Goal: Information Seeking & Learning: Learn about a topic

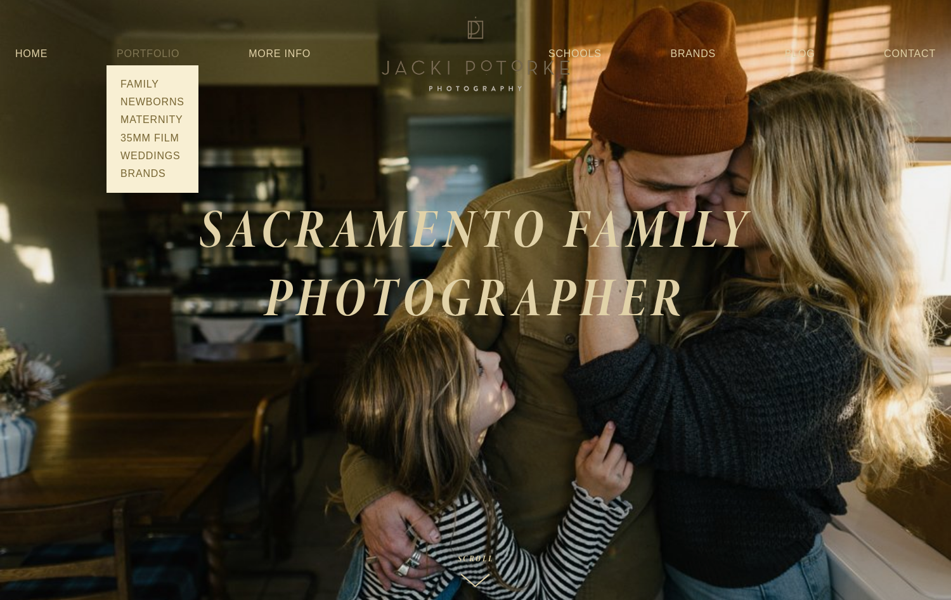
click at [161, 54] on link "Portfolio" at bounding box center [148, 53] width 63 height 11
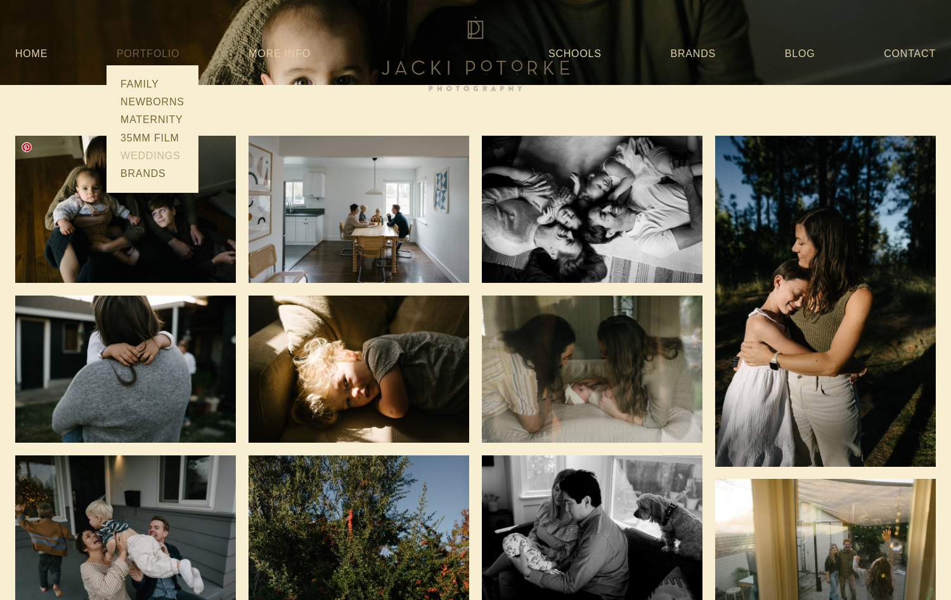
click at [159, 153] on link "Weddings" at bounding box center [153, 156] width 72 height 18
click at [155, 159] on link "Weddings" at bounding box center [153, 156] width 72 height 18
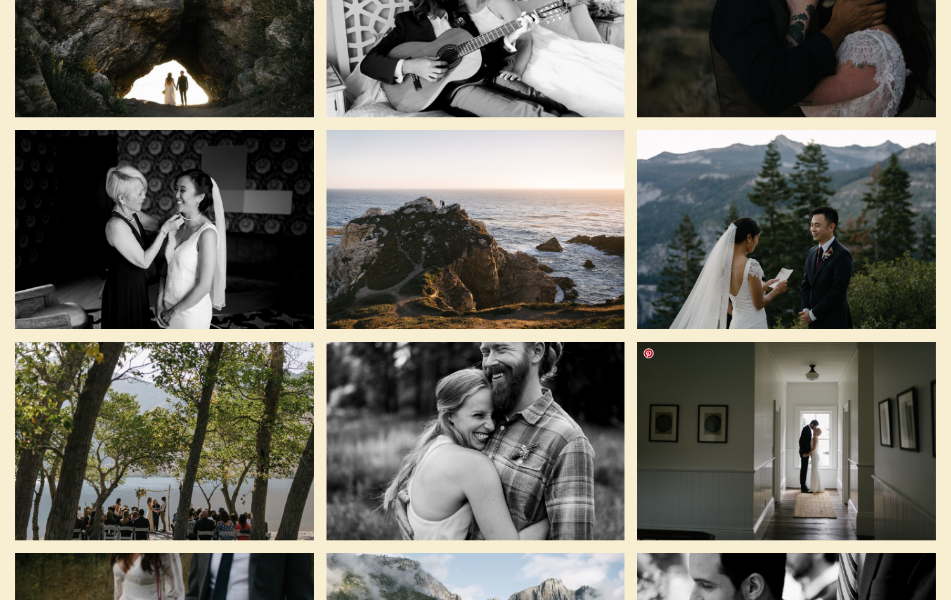
scroll to position [224, 0]
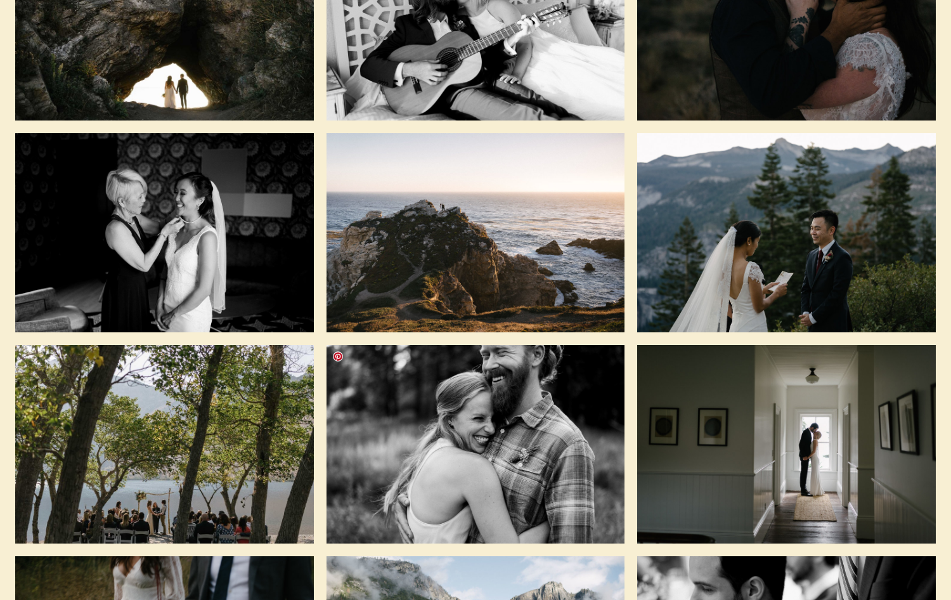
click at [491, 370] on img at bounding box center [475, 443] width 299 height 199
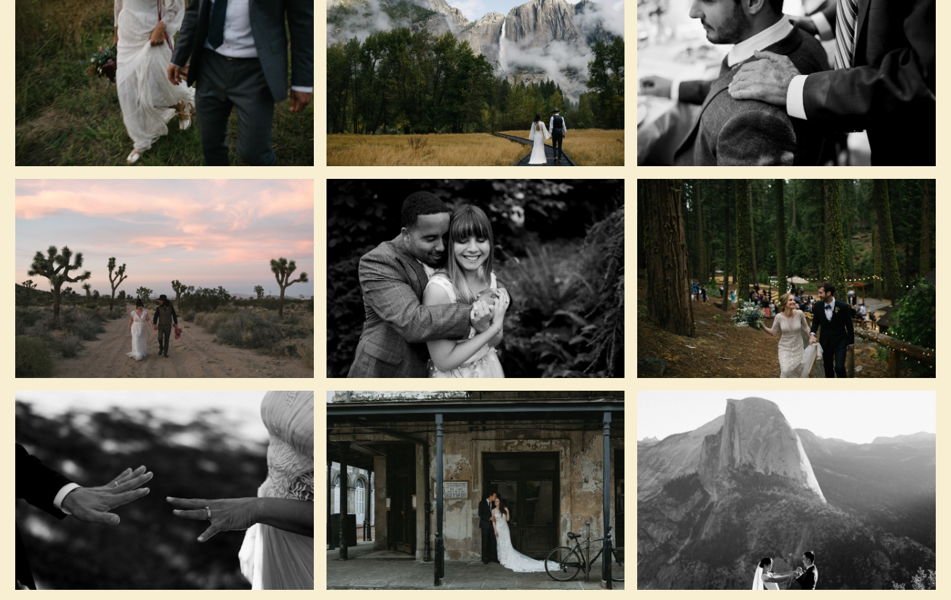
scroll to position [814, 0]
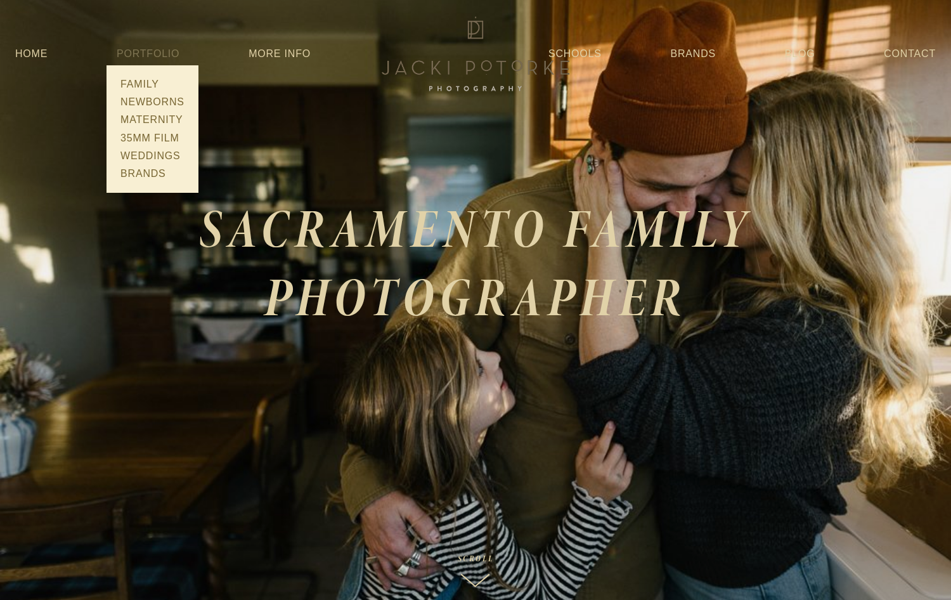
click at [153, 57] on link "Portfolio" at bounding box center [148, 53] width 63 height 11
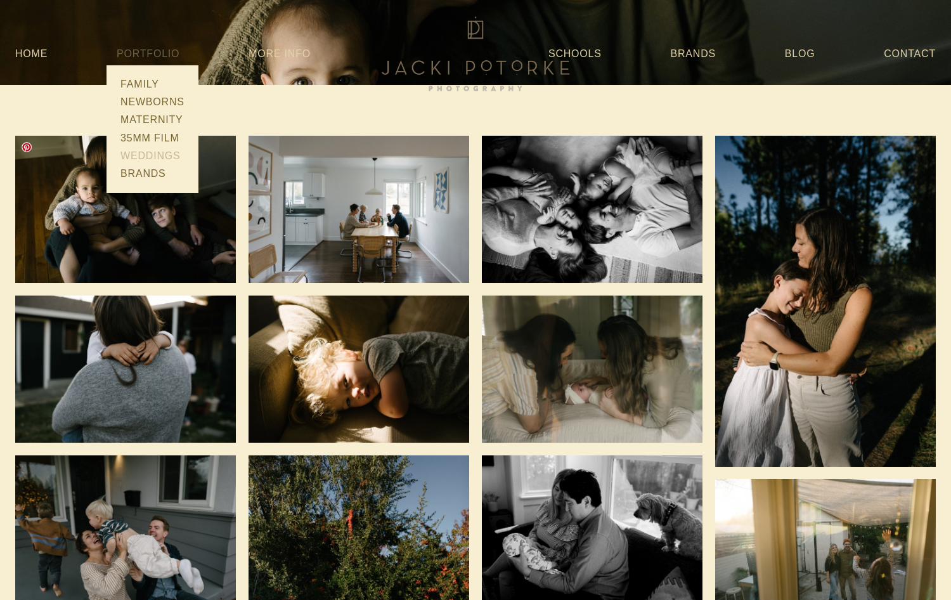
click at [152, 157] on link "Weddings" at bounding box center [153, 156] width 72 height 18
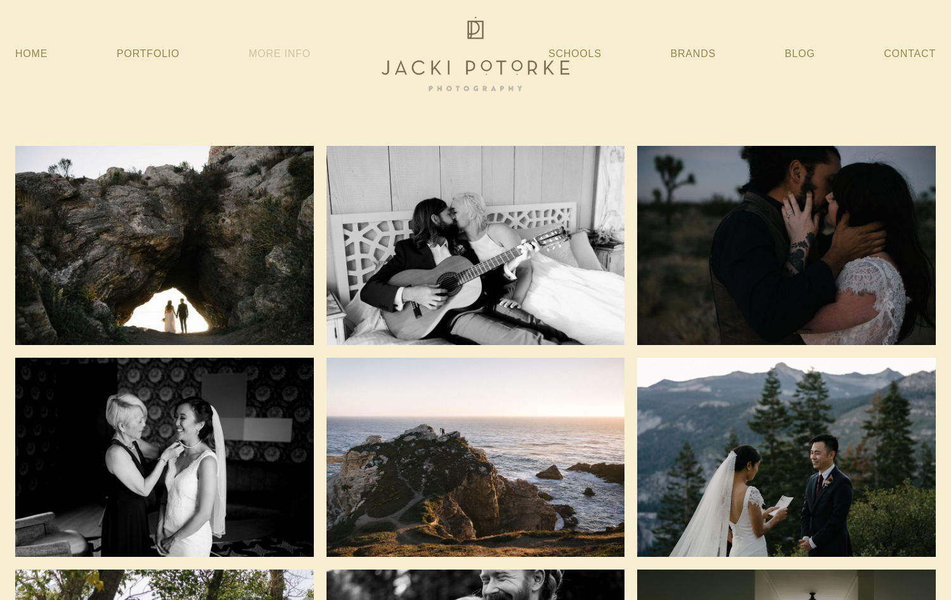
click at [280, 47] on link "More Info" at bounding box center [280, 53] width 62 height 23
